Goal: Task Accomplishment & Management: Use online tool/utility

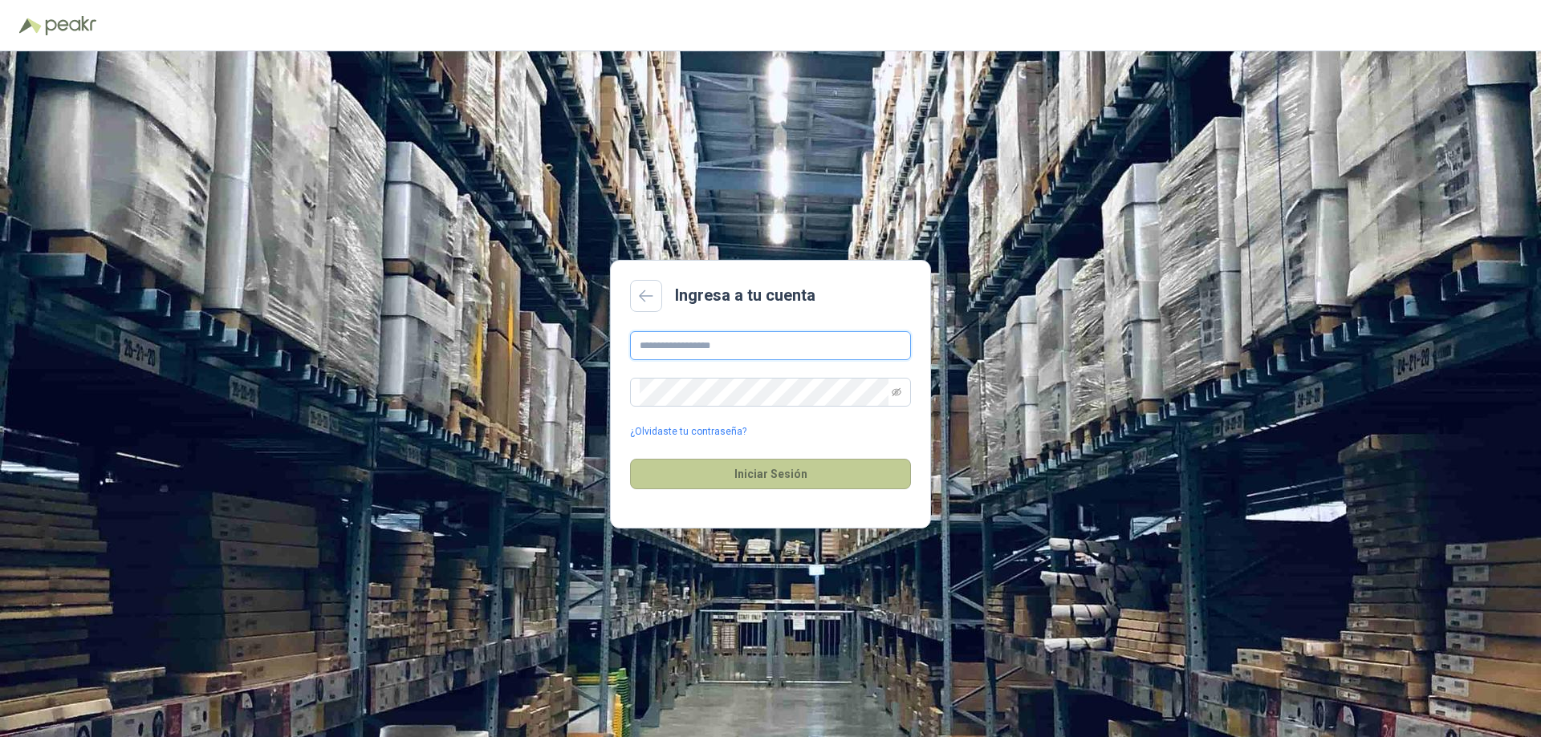
type input "**********"
click at [753, 473] on button "Iniciar Sesión" at bounding box center [770, 474] width 281 height 30
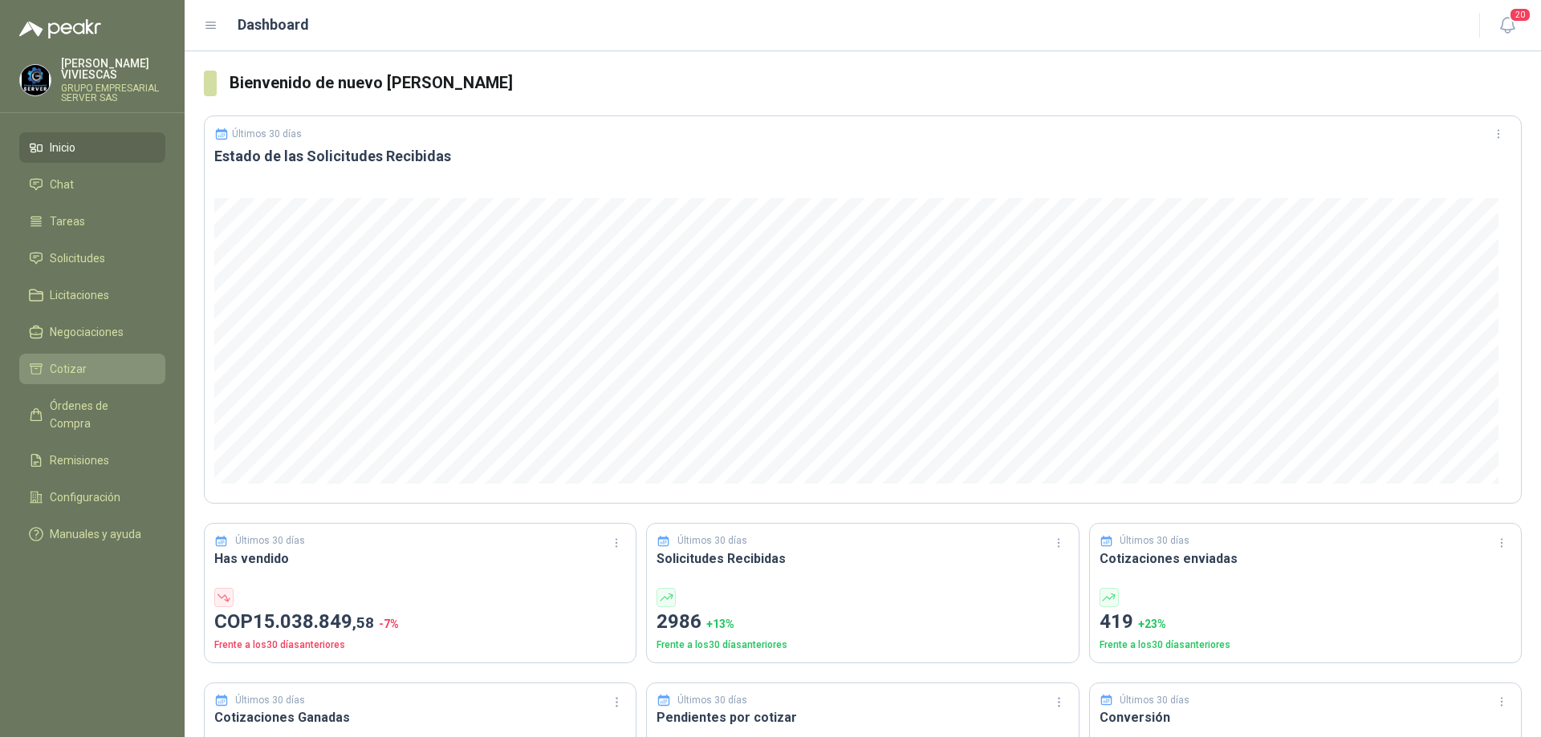
click at [67, 372] on span "Cotizar" at bounding box center [68, 369] width 37 height 18
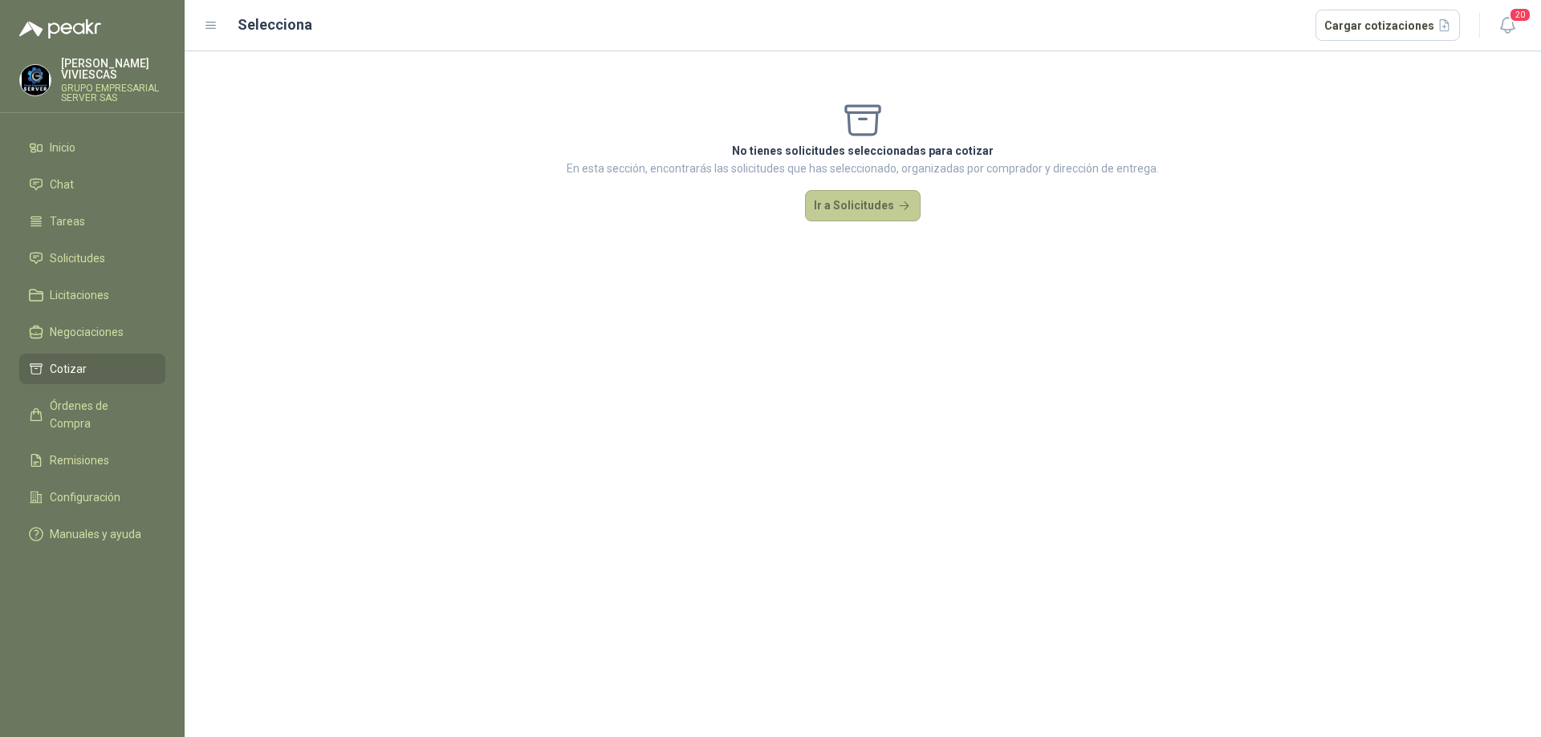
click at [830, 210] on button "Ir a Solicitudes" at bounding box center [863, 206] width 116 height 32
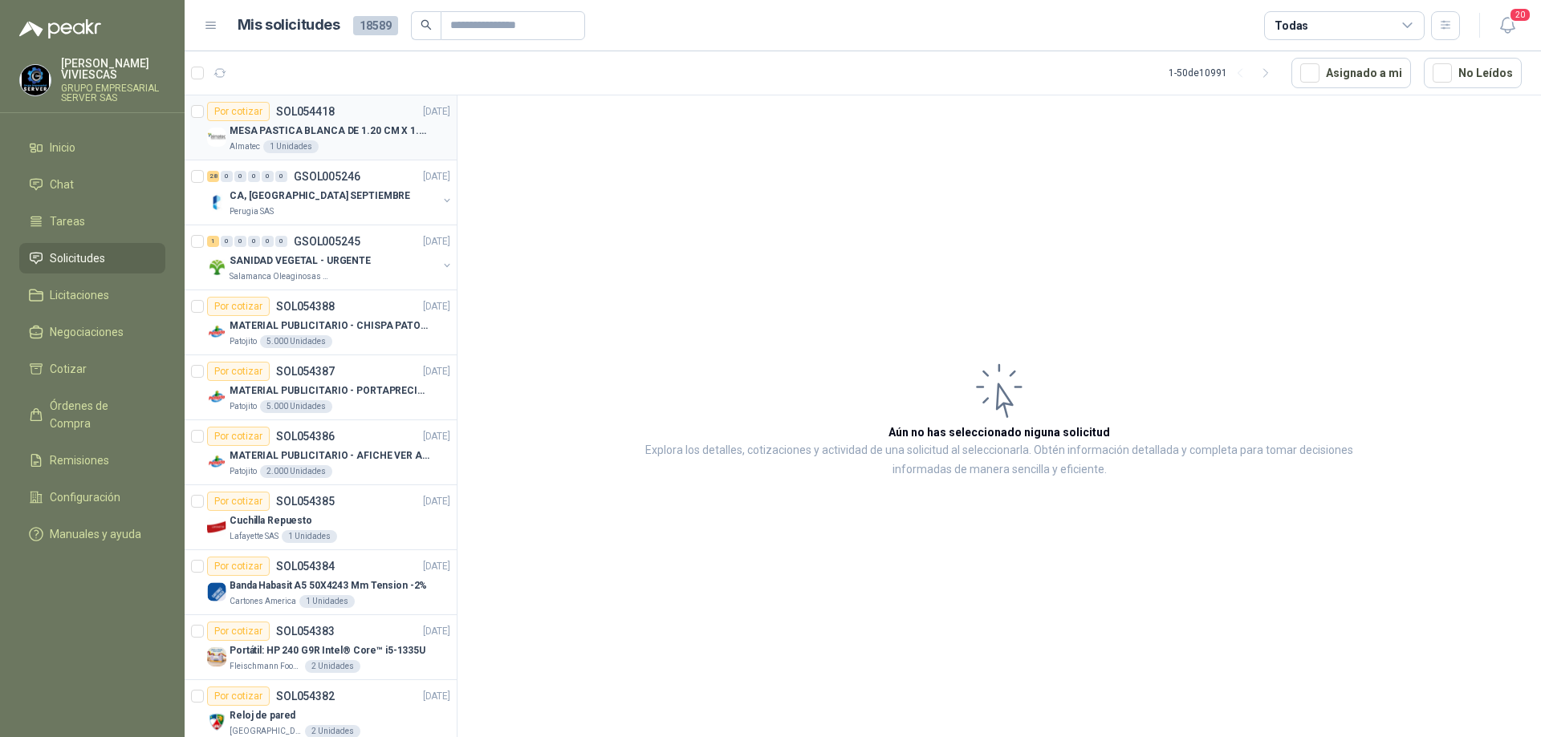
click at [358, 124] on p "MESA PASTICA BLANCA DE 1.20 CM X 1.20 CM" at bounding box center [329, 131] width 200 height 15
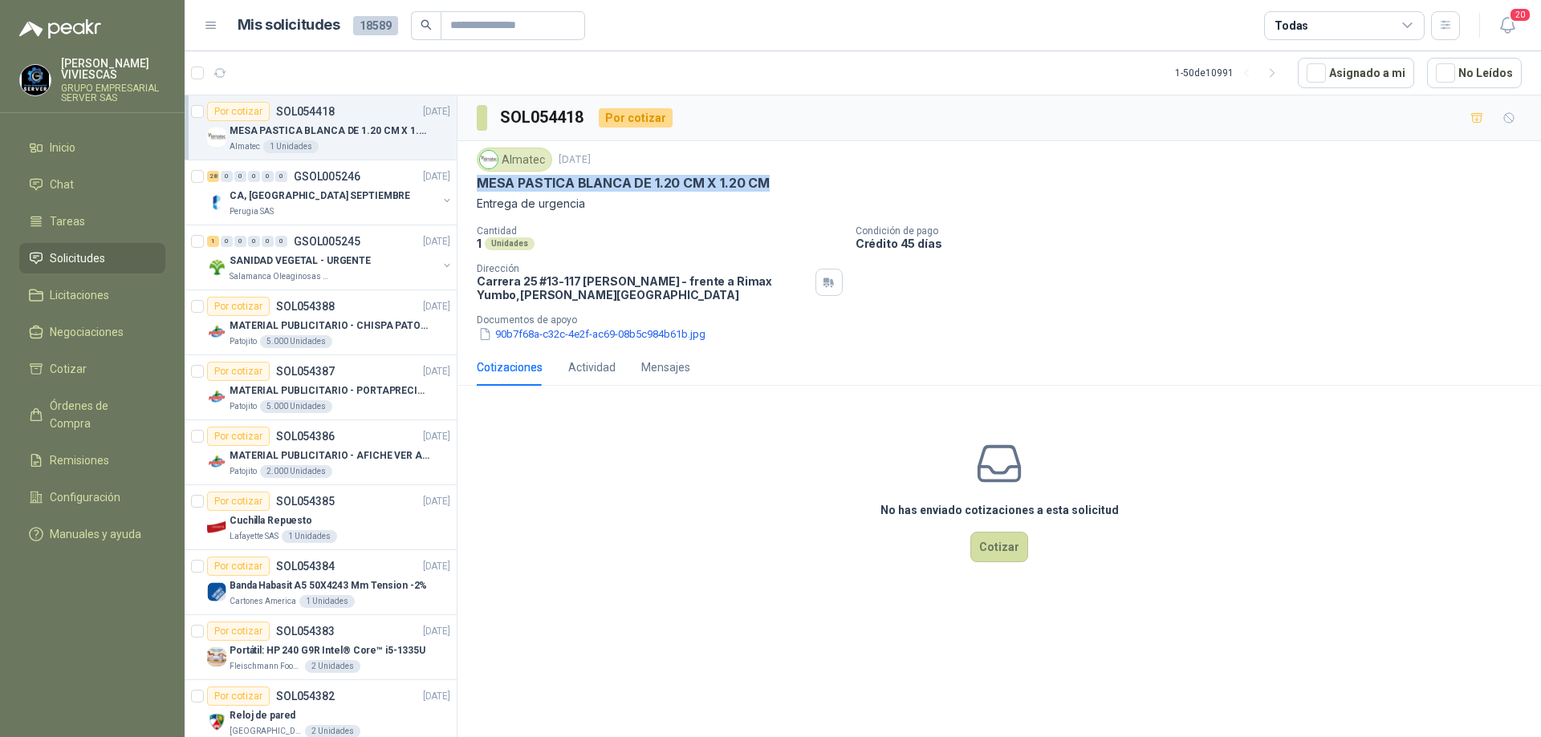
drag, startPoint x: 477, startPoint y: 183, endPoint x: 765, endPoint y: 185, distance: 288.1
click at [765, 185] on div "MESA PASTICA BLANCA DE 1.20 CM X 1.20 CM" at bounding box center [999, 183] width 1045 height 17
copy p "MESA PASTICA BLANCA DE 1.20 CM X 1.20 CM"
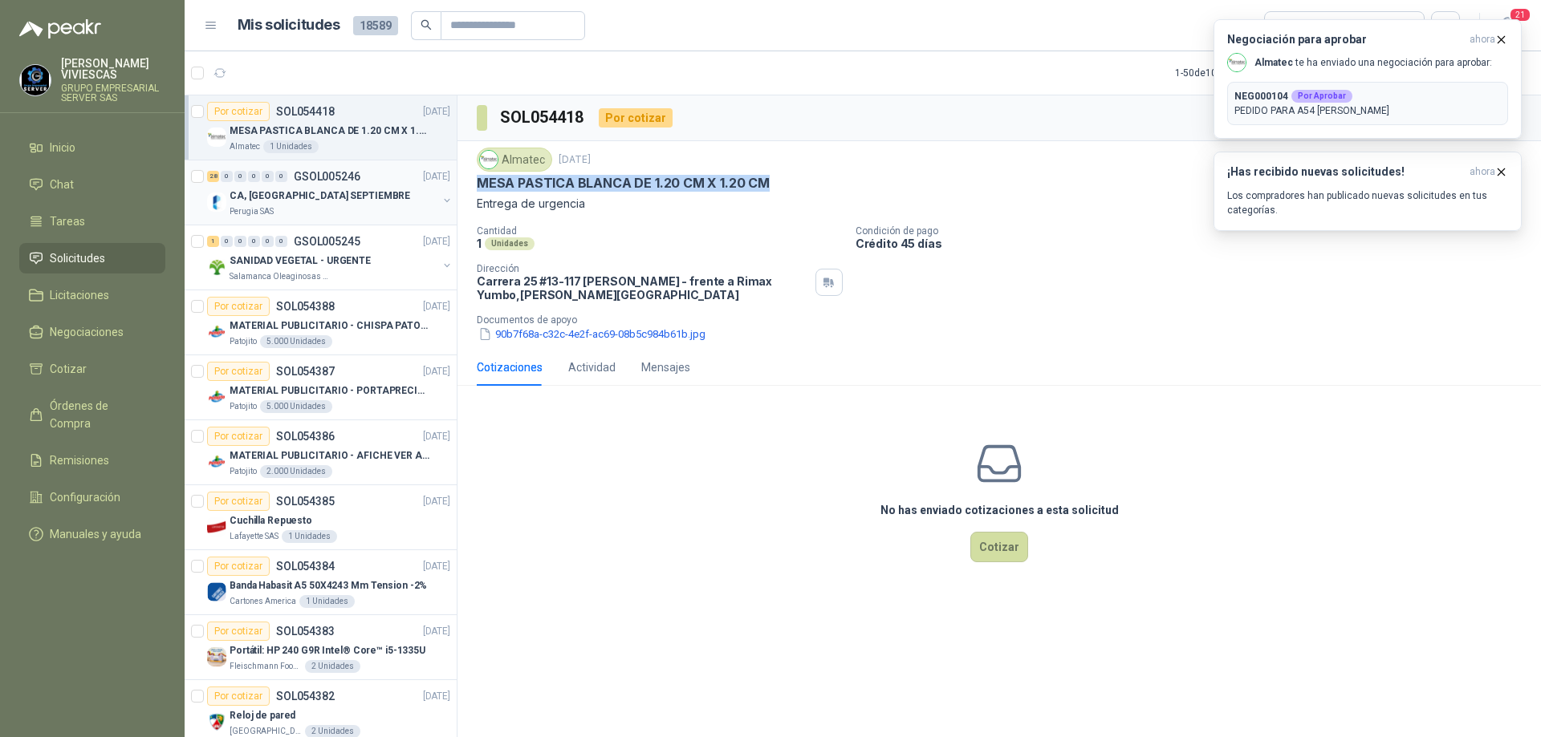
click at [330, 198] on div "CA, [GEOGRAPHIC_DATA] SEPTIEMBRE" at bounding box center [333, 195] width 208 height 19
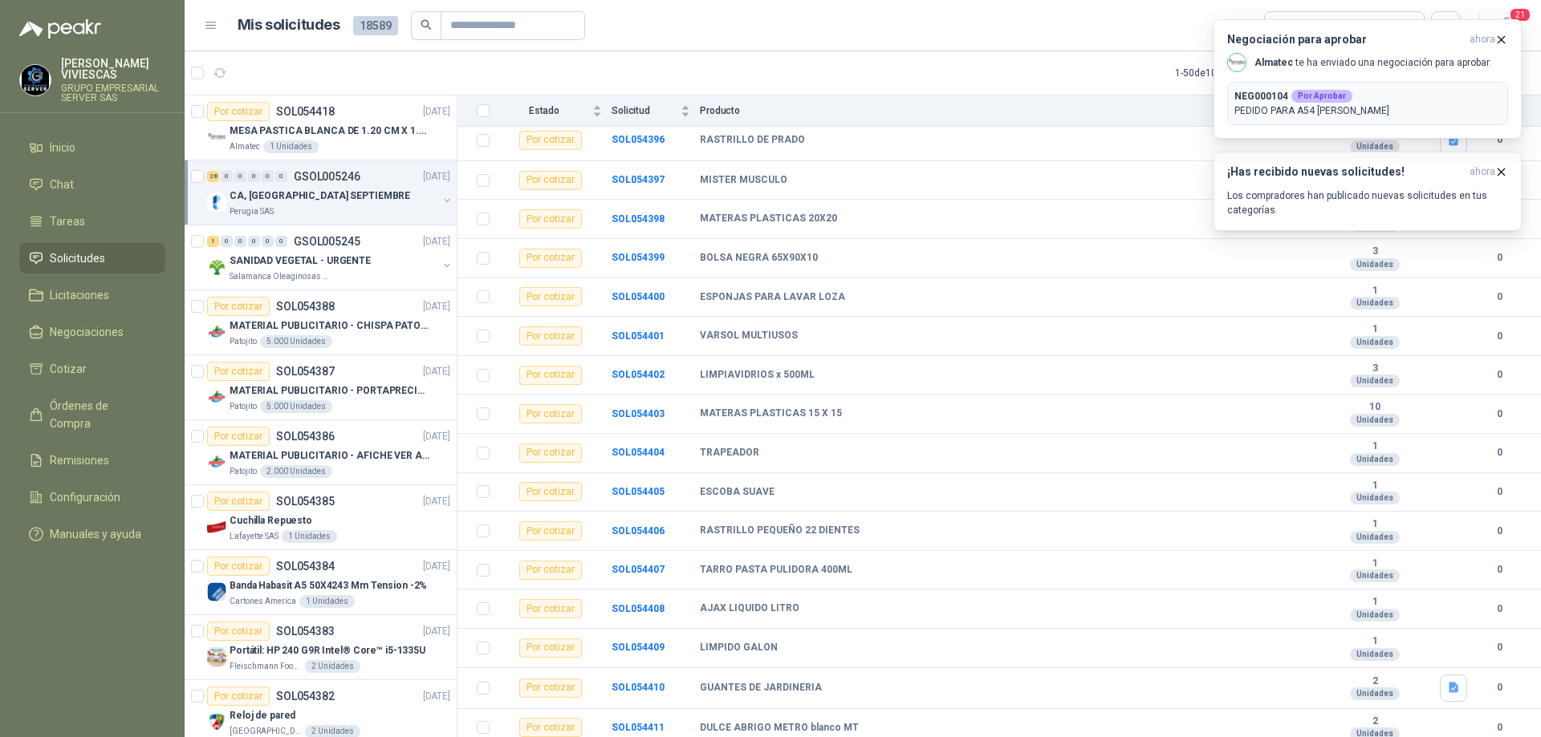
scroll to position [664, 0]
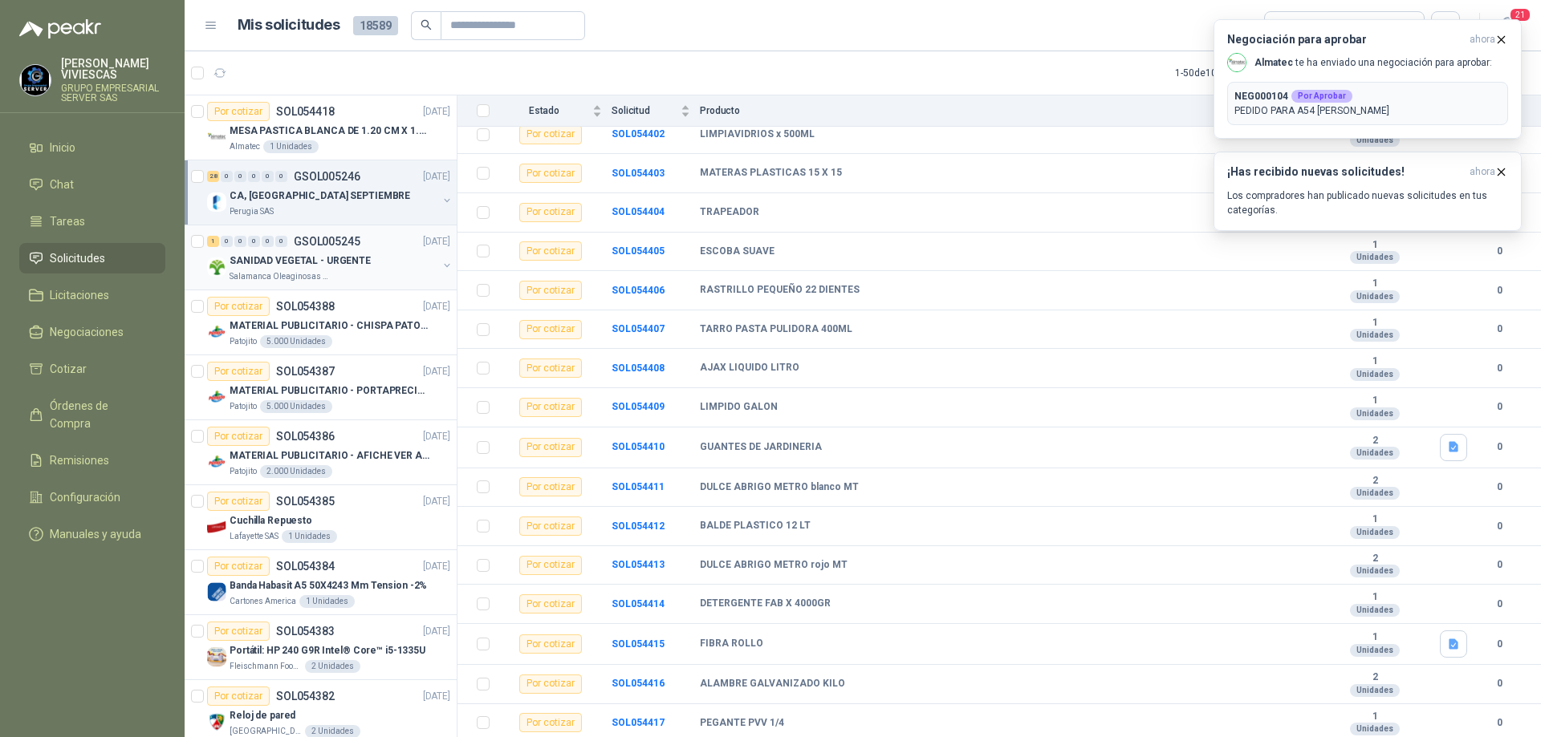
click at [411, 268] on div "SANIDAD VEGETAL - URGENTE" at bounding box center [333, 260] width 208 height 19
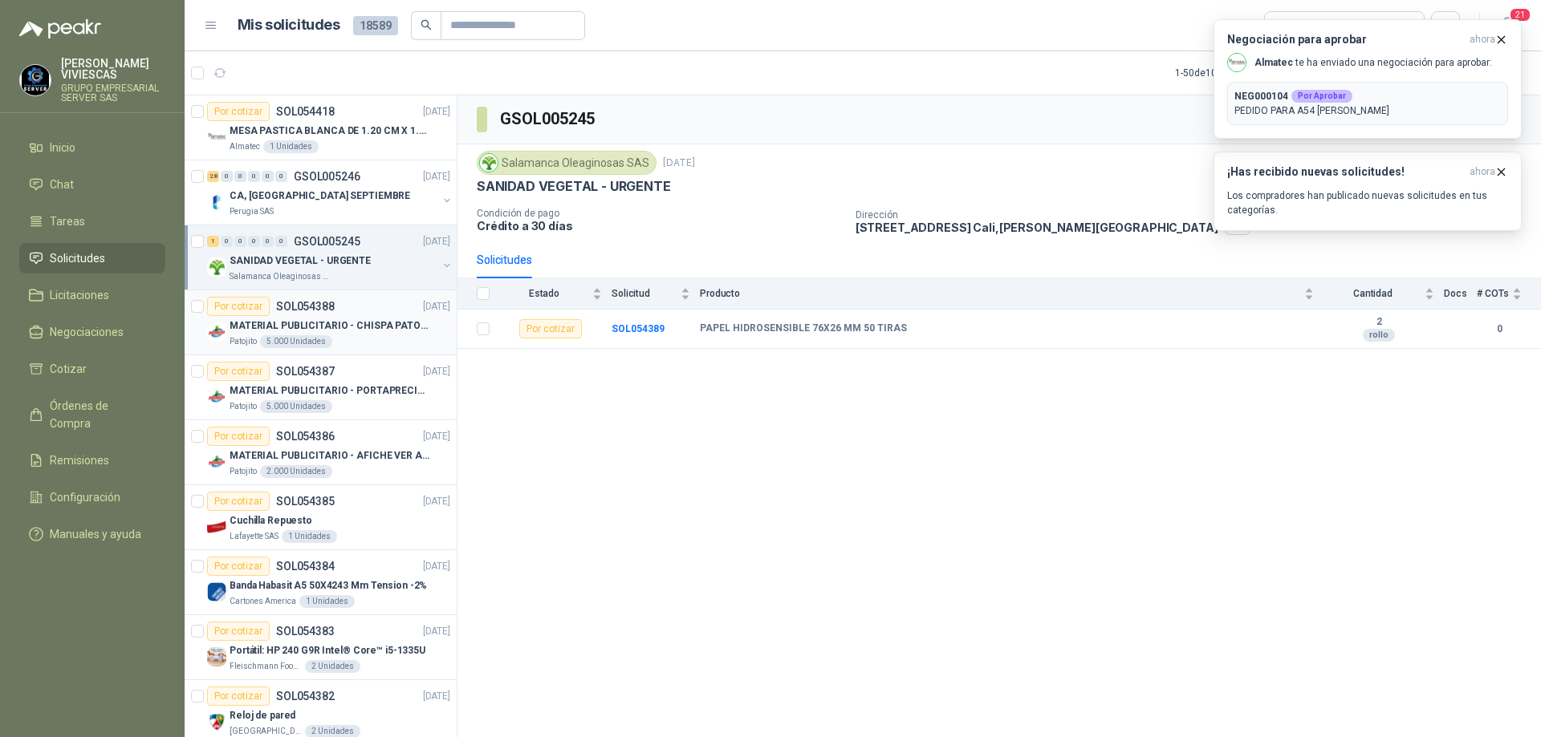
click at [376, 336] on div "Patojito 5.000 Unidades" at bounding box center [339, 341] width 221 height 13
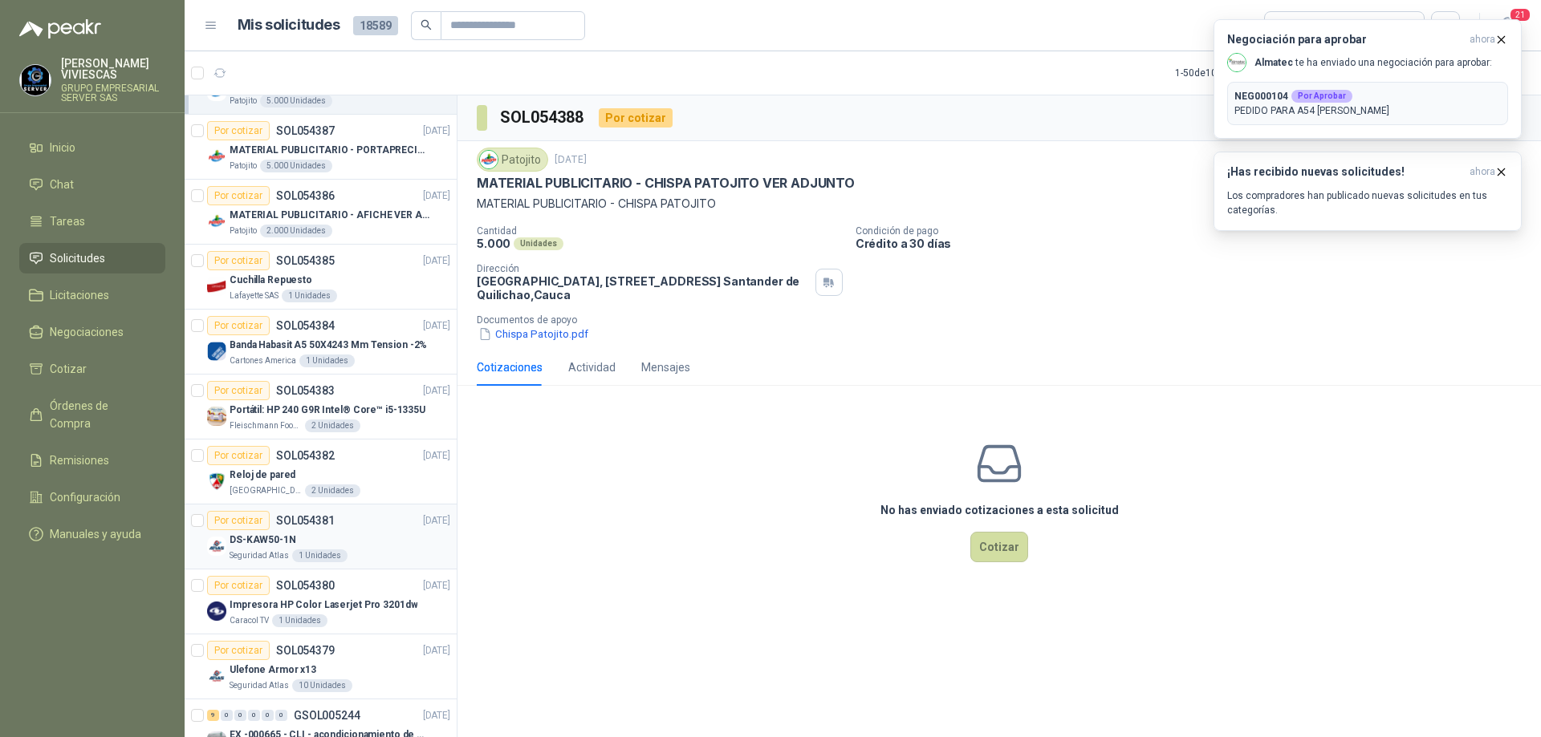
scroll to position [401, 0]
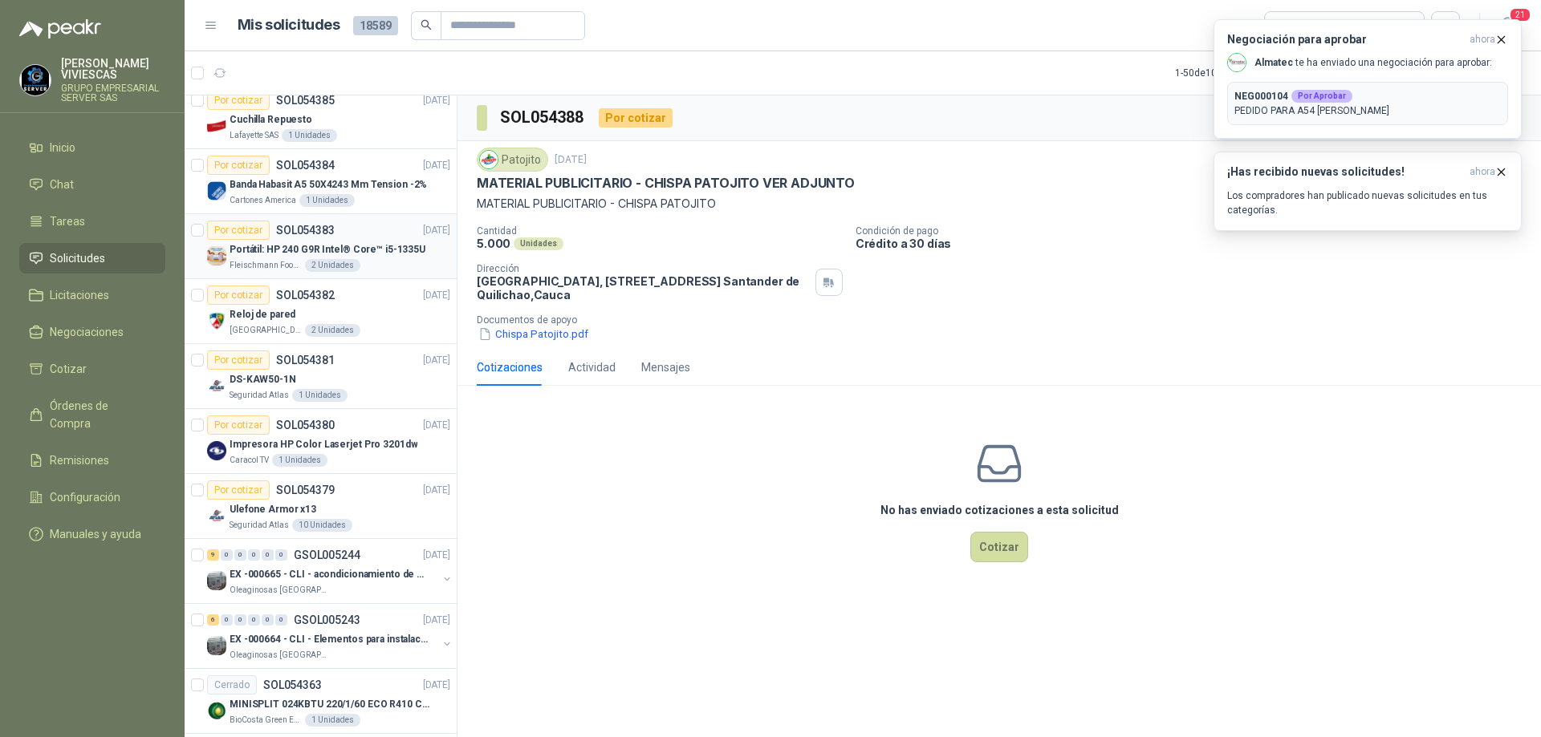
click at [387, 266] on div "[PERSON_NAME] Foods S.A. 2 Unidades" at bounding box center [339, 265] width 221 height 13
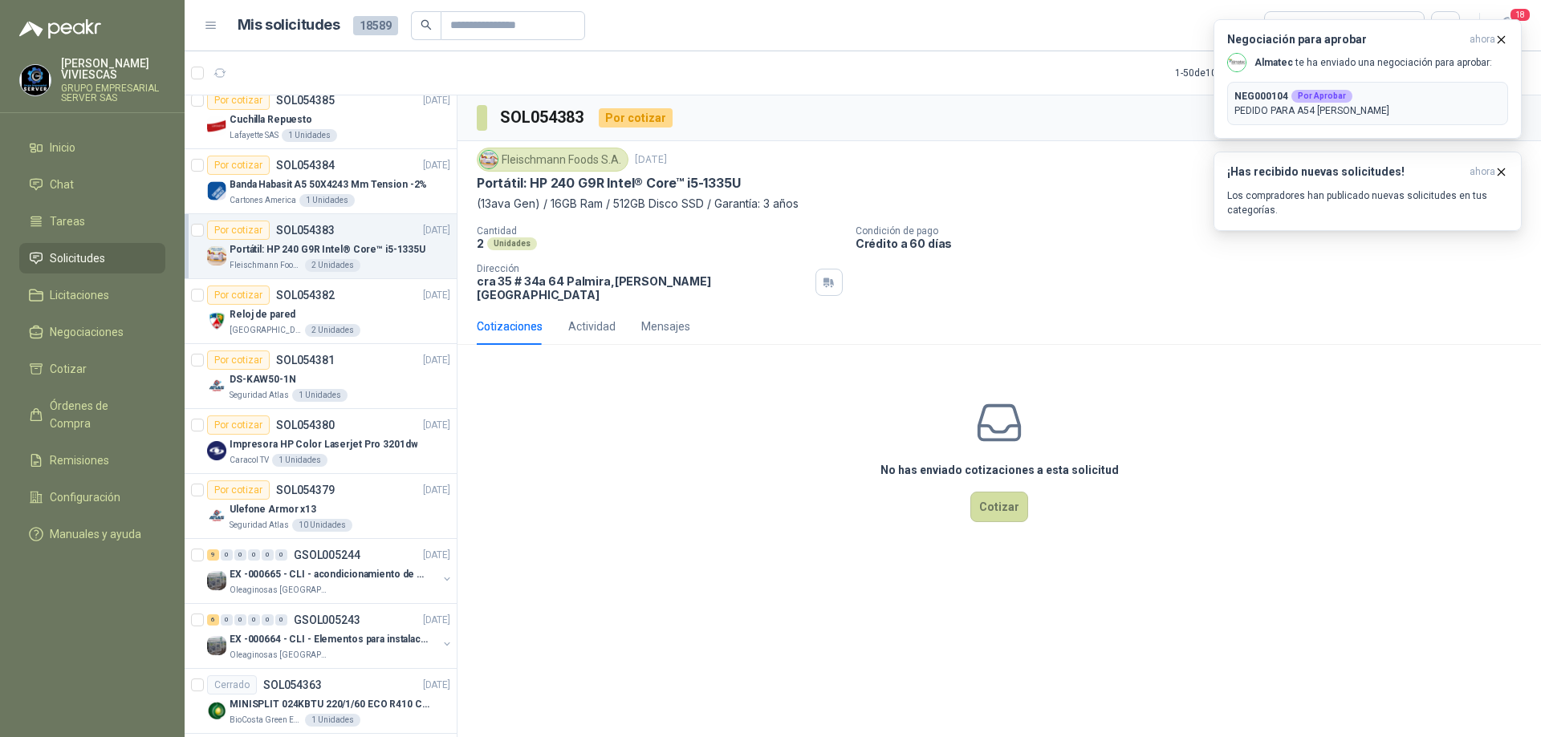
click at [1174, 358] on div "No has enviado cotizaciones a esta solicitud Cotizar" at bounding box center [998, 460] width 1083 height 205
